Goal: Navigation & Orientation: Understand site structure

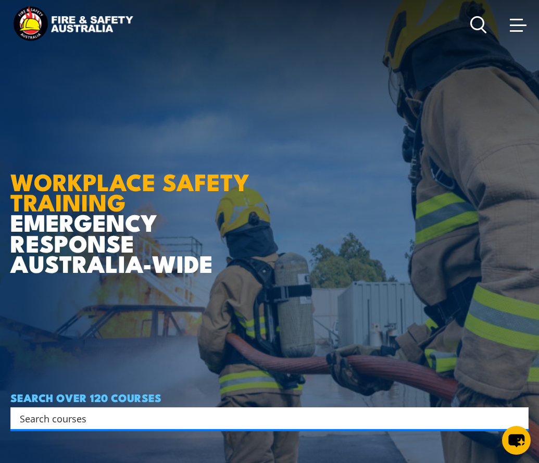
click at [513, 29] on span at bounding box center [518, 24] width 17 height 11
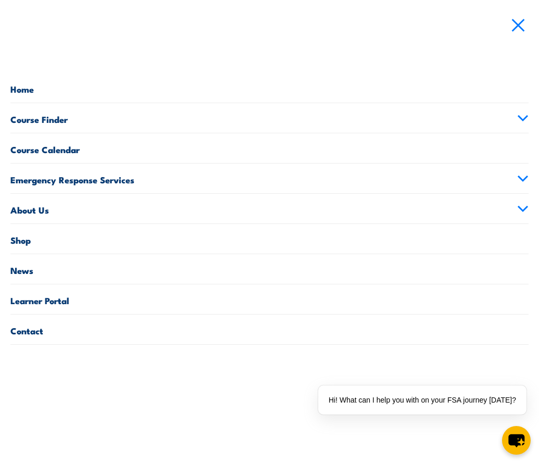
click at [92, 123] on link "Course Finder" at bounding box center [269, 118] width 518 height 30
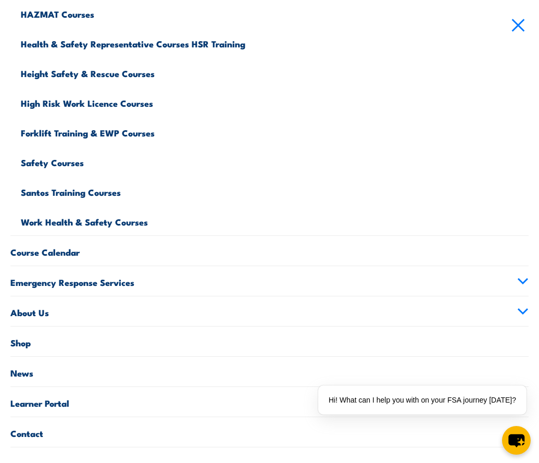
click at [84, 314] on link "About Us" at bounding box center [269, 311] width 518 height 30
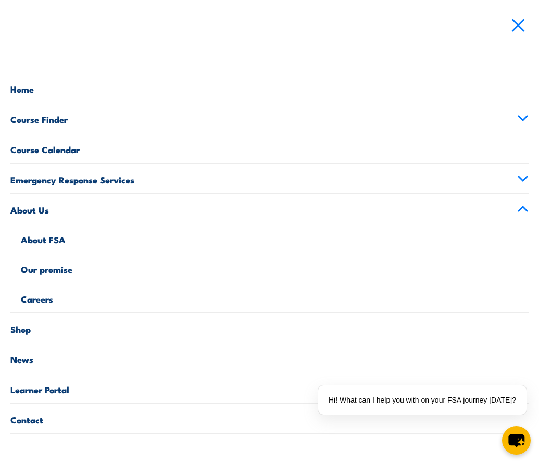
scroll to position [156, 0]
click at [43, 237] on link "About FSA" at bounding box center [275, 238] width 508 height 30
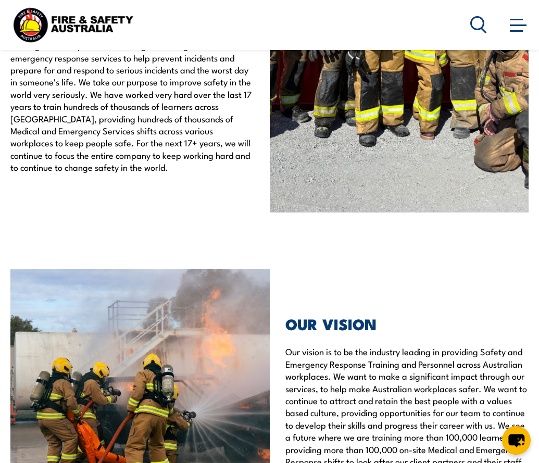
scroll to position [1926, 0]
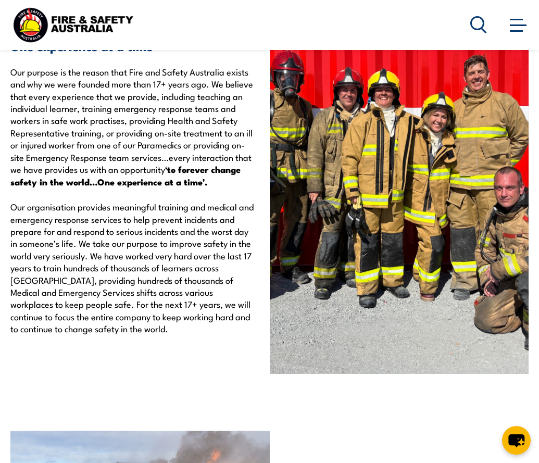
click at [515, 30] on span at bounding box center [518, 24] width 17 height 11
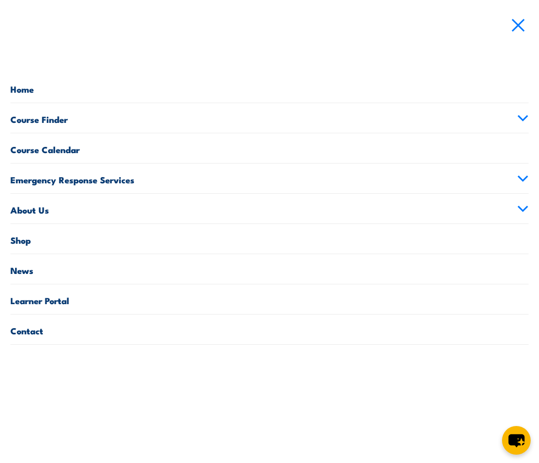
click at [514, 23] on span at bounding box center [518, 24] width 17 height 11
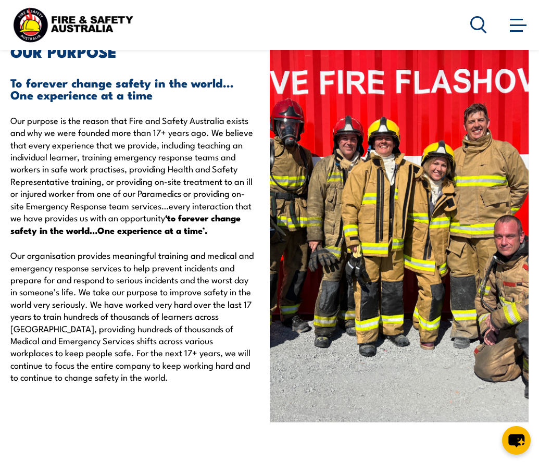
scroll to position [2030, 0]
